Goal: Task Accomplishment & Management: Manage account settings

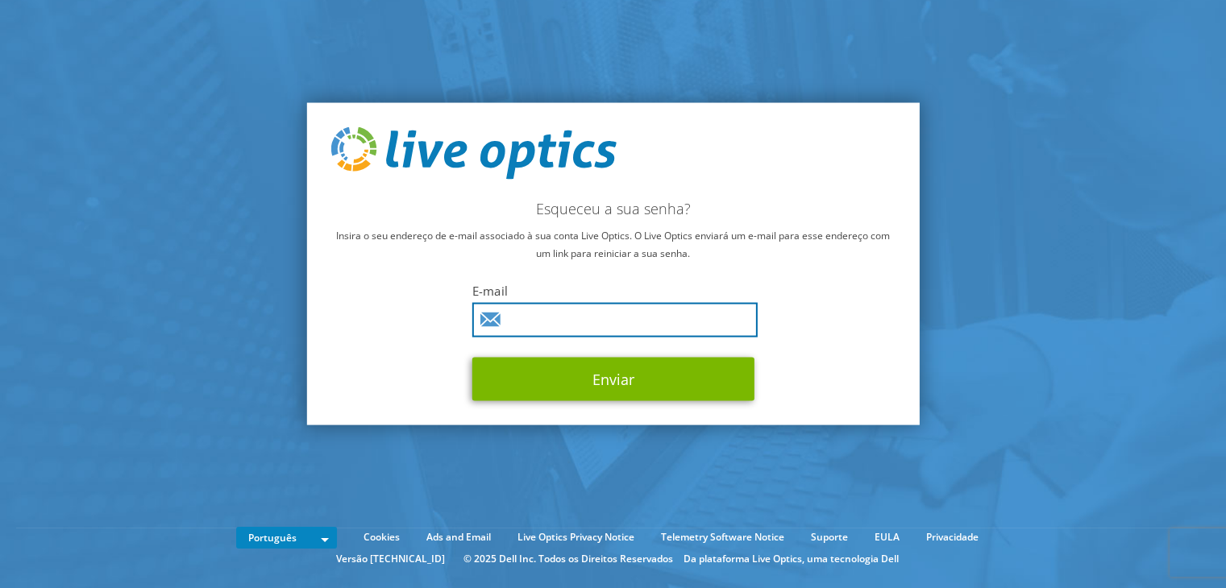
click at [559, 315] on input "text" at bounding box center [614, 320] width 285 height 35
type input "thiago.santos@unimagemdm.com.br"
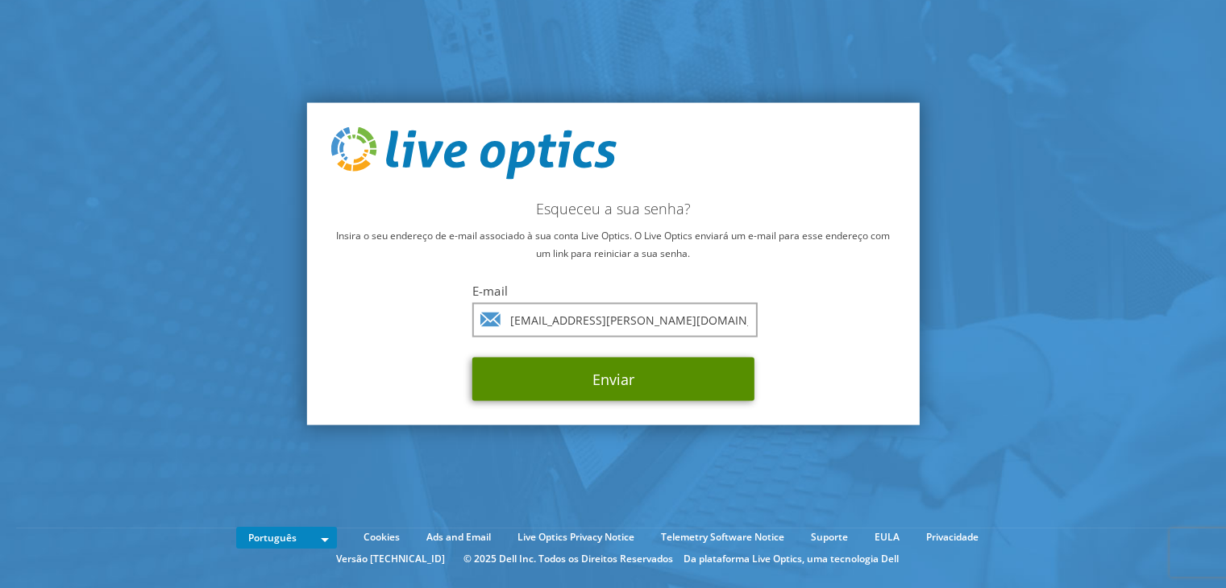
click at [538, 380] on button "Enviar" at bounding box center [613, 380] width 282 height 44
click at [650, 382] on button "Enviar" at bounding box center [613, 380] width 282 height 44
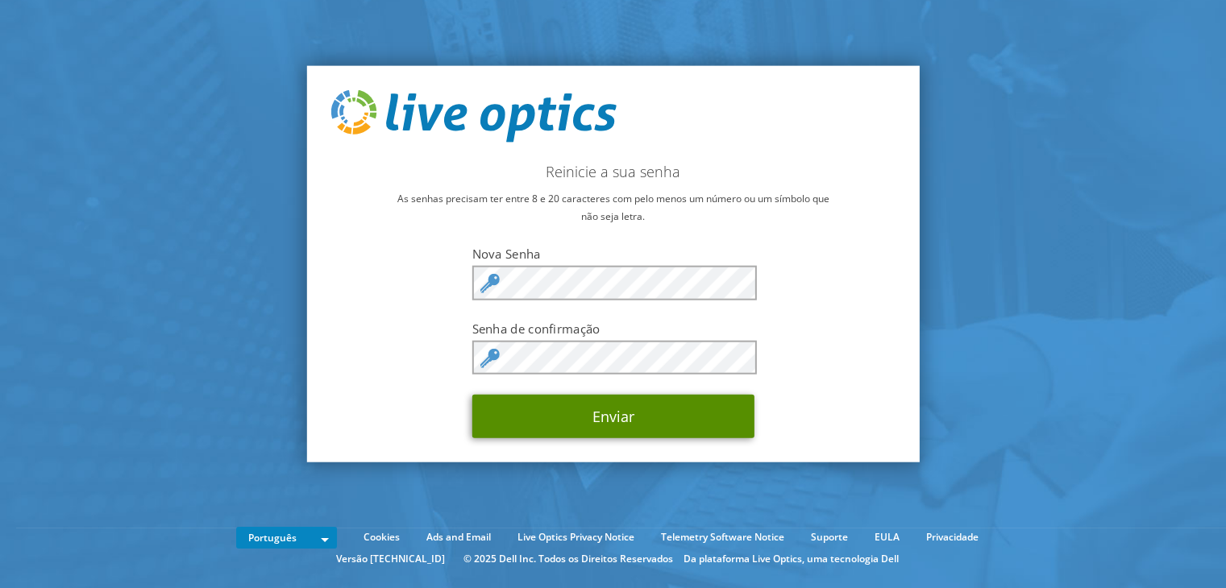
click at [580, 413] on button "Enviar" at bounding box center [613, 417] width 282 height 44
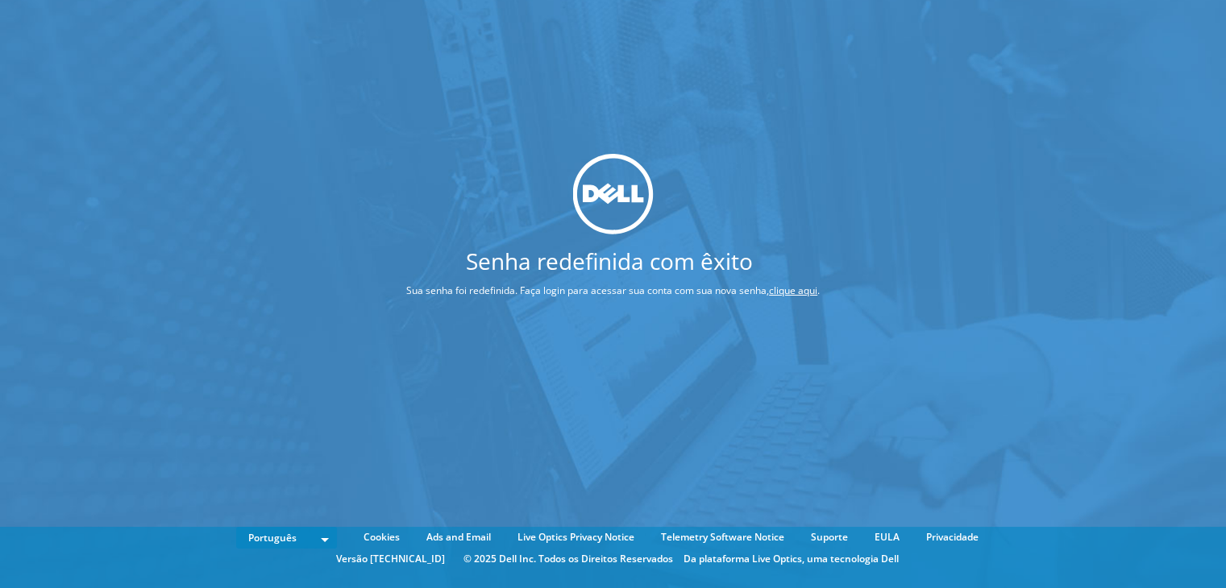
click at [806, 290] on link "clique aqui" at bounding box center [793, 291] width 48 height 14
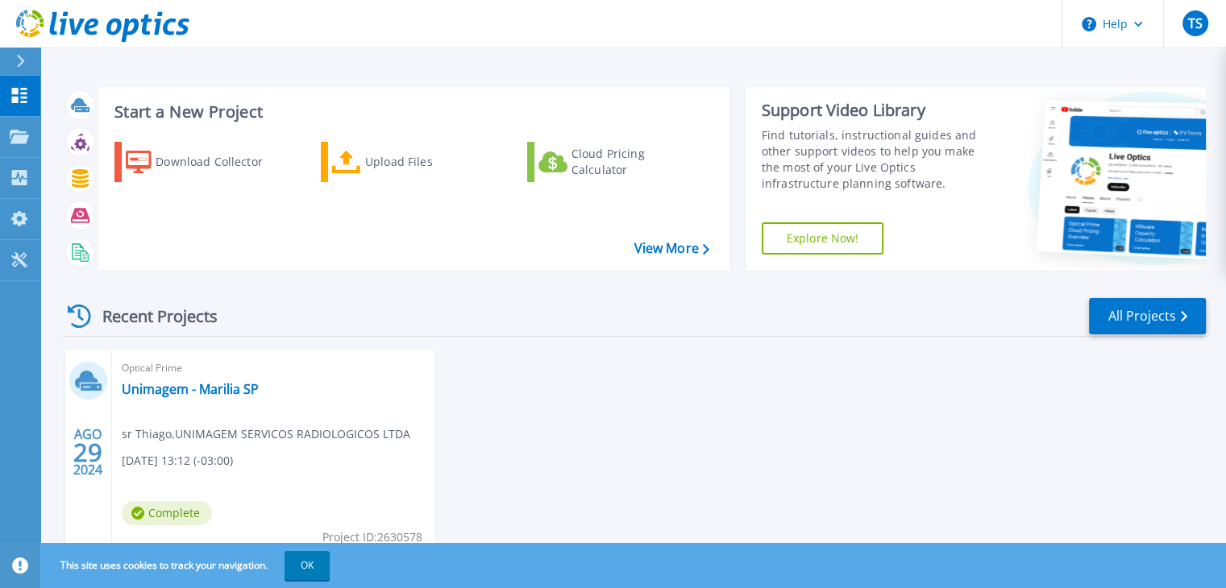
click at [119, 388] on div "Optical Prime Unimagem - Marilia SP sr Thiago , UNIMAGEM SERVICOS RADIOLOGICOS …" at bounding box center [273, 454] width 322 height 209
click at [85, 377] on icon at bounding box center [86, 380] width 23 height 18
click at [165, 382] on link "Unimagem - Marilia SP" at bounding box center [190, 389] width 137 height 16
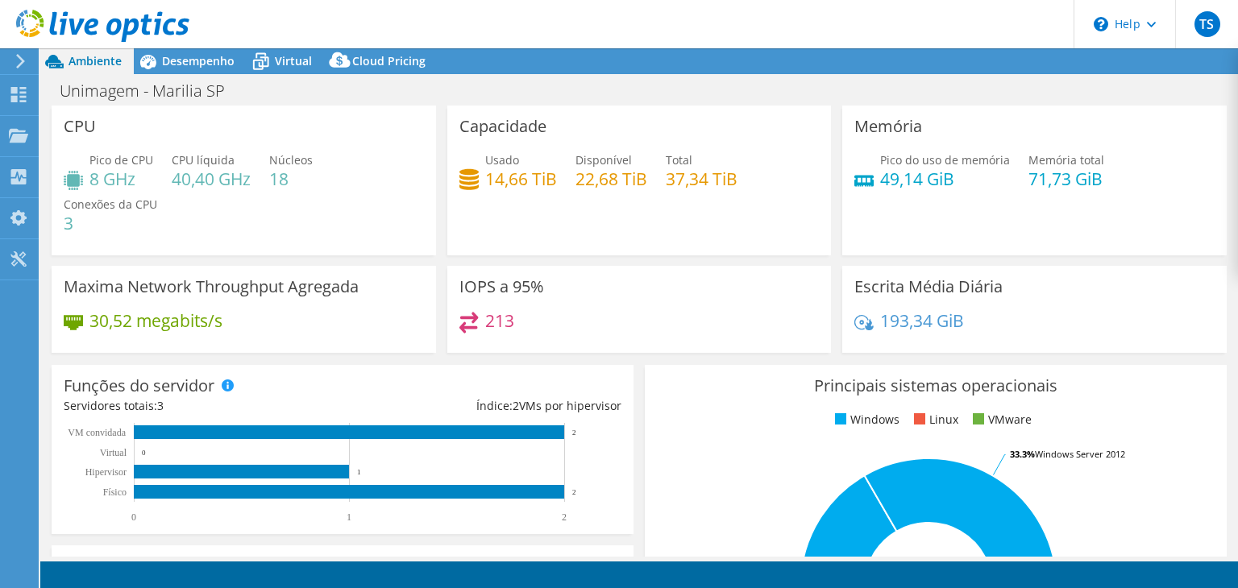
select select "SouthAmerica"
select select "BRL"
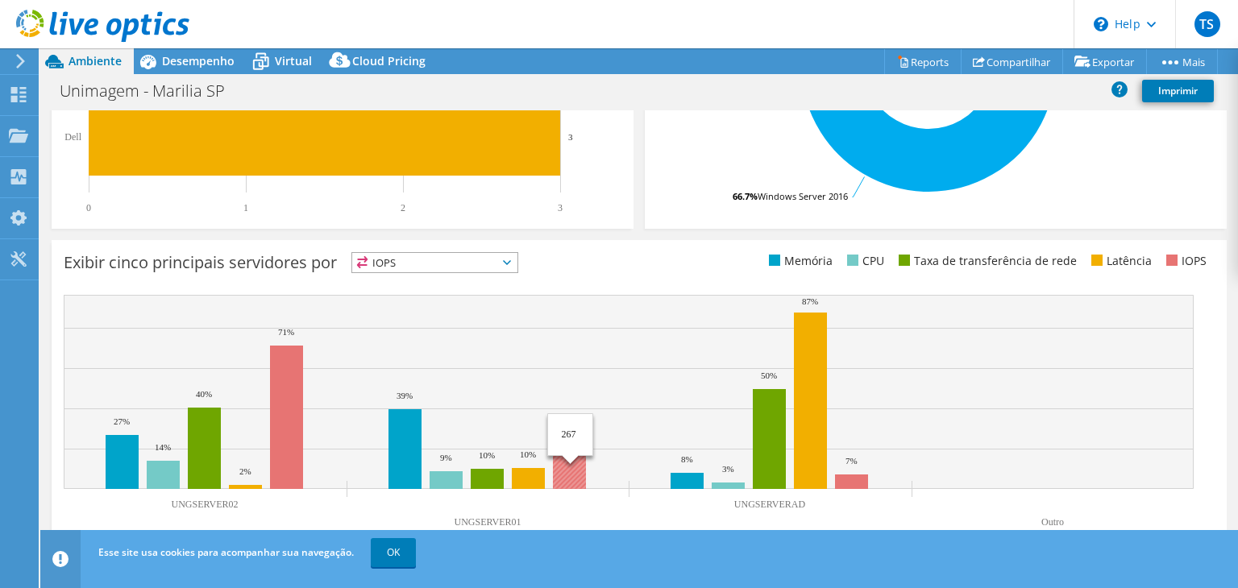
scroll to position [531, 0]
